Goal: Task Accomplishment & Management: Use online tool/utility

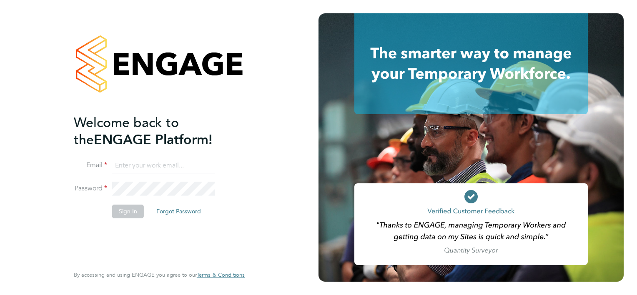
type input "[PERSON_NAME][EMAIL_ADDRESS][PERSON_NAME][DOMAIN_NAME]"
click at [142, 214] on button "Sign In" at bounding box center [128, 211] width 32 height 13
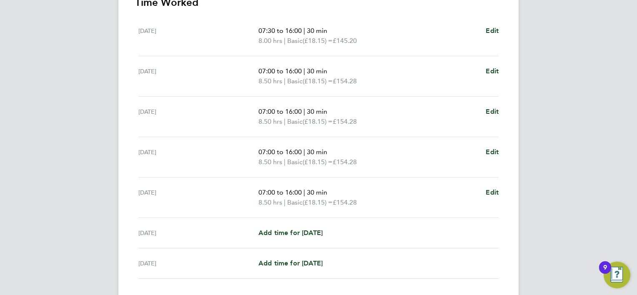
scroll to position [292, 0]
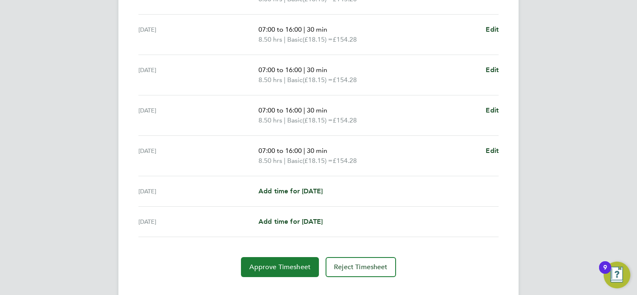
click at [284, 269] on span "Approve Timesheet" at bounding box center [279, 267] width 61 height 8
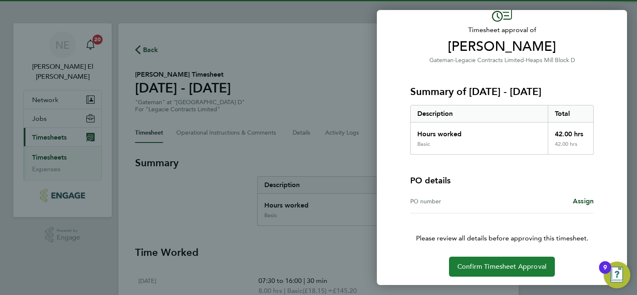
scroll to position [46, 0]
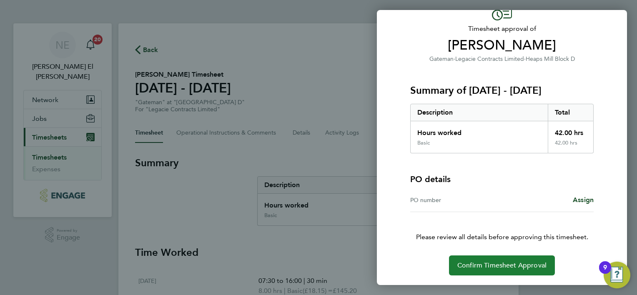
click at [465, 262] on span "Confirm Timesheet Approval" at bounding box center [502, 266] width 89 height 8
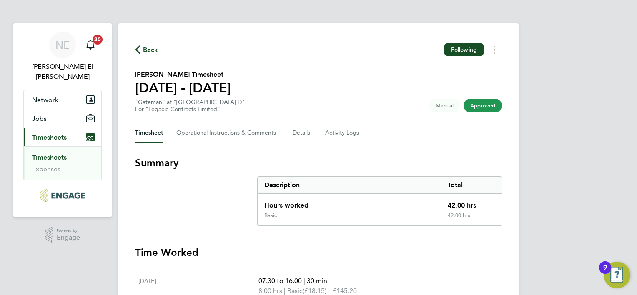
click at [40, 154] on link "Timesheets" at bounding box center [49, 158] width 35 height 8
click at [53, 154] on link "Timesheets" at bounding box center [49, 158] width 35 height 8
